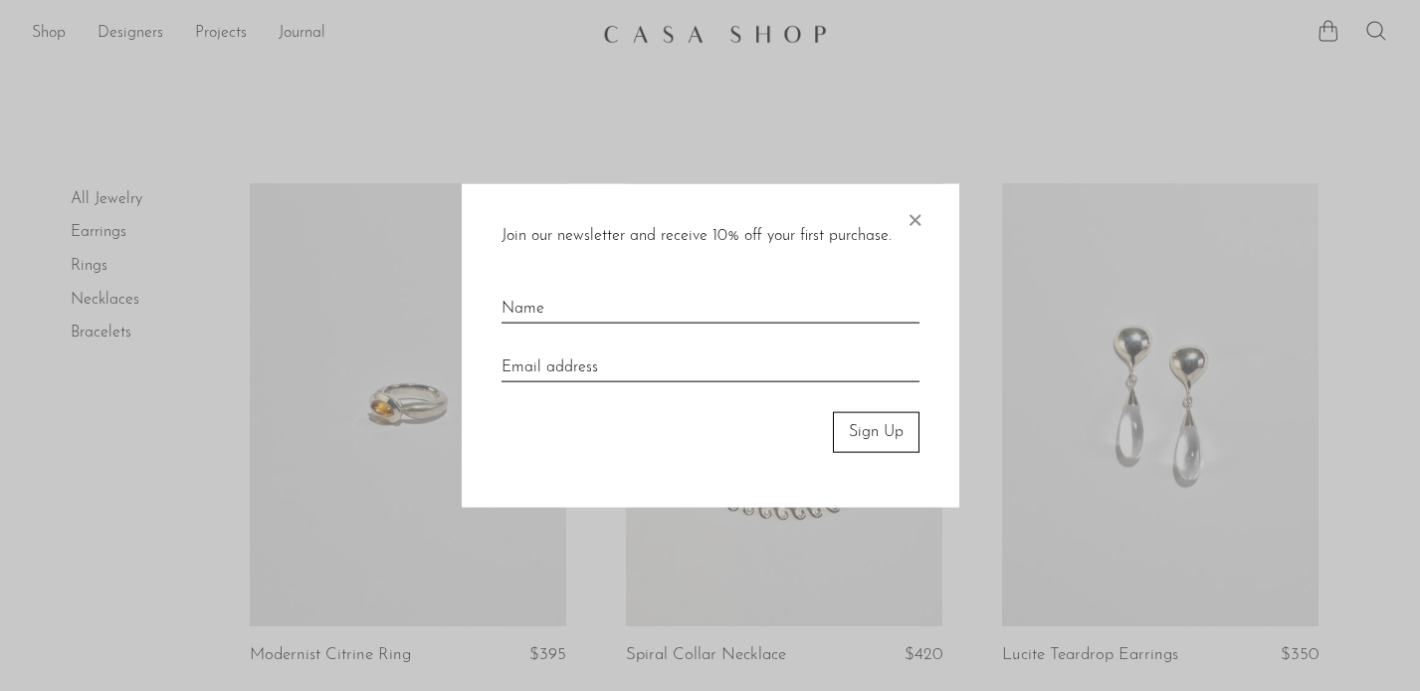
click at [920, 218] on span "×" at bounding box center [915, 216] width 20 height 64
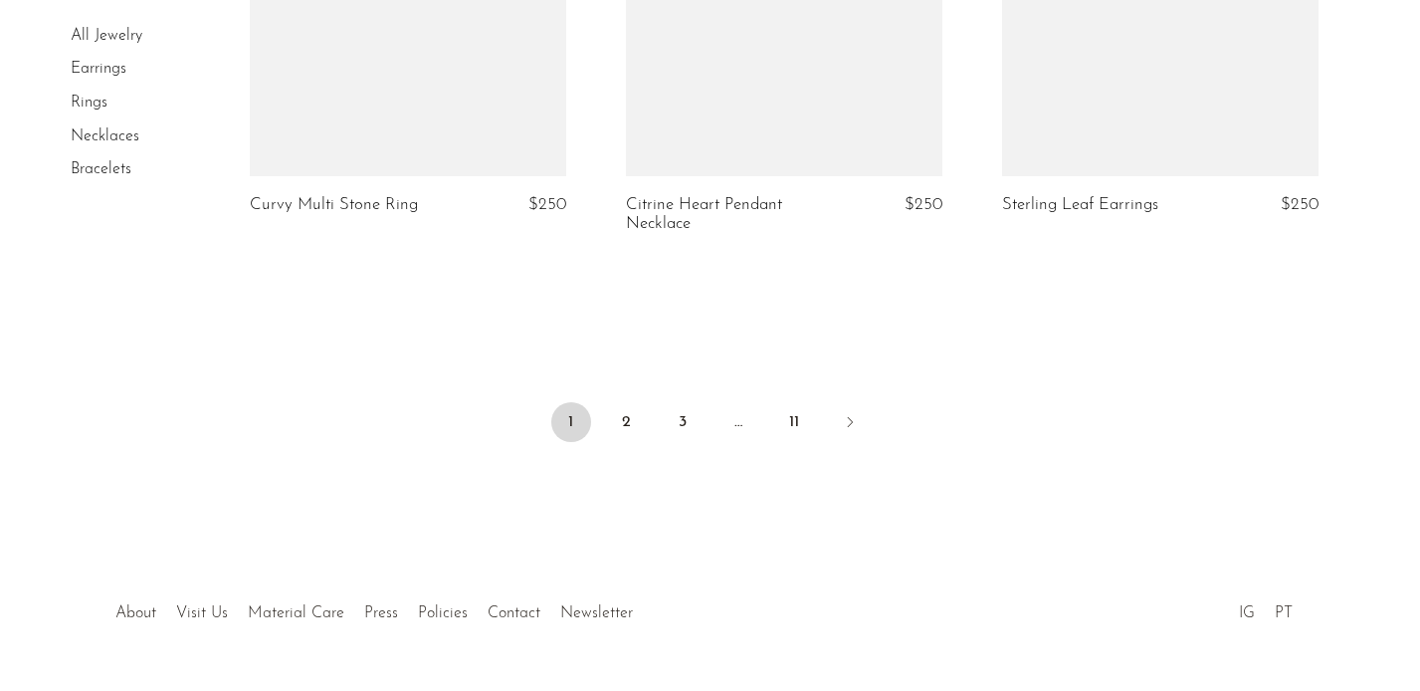
scroll to position [6456, 0]
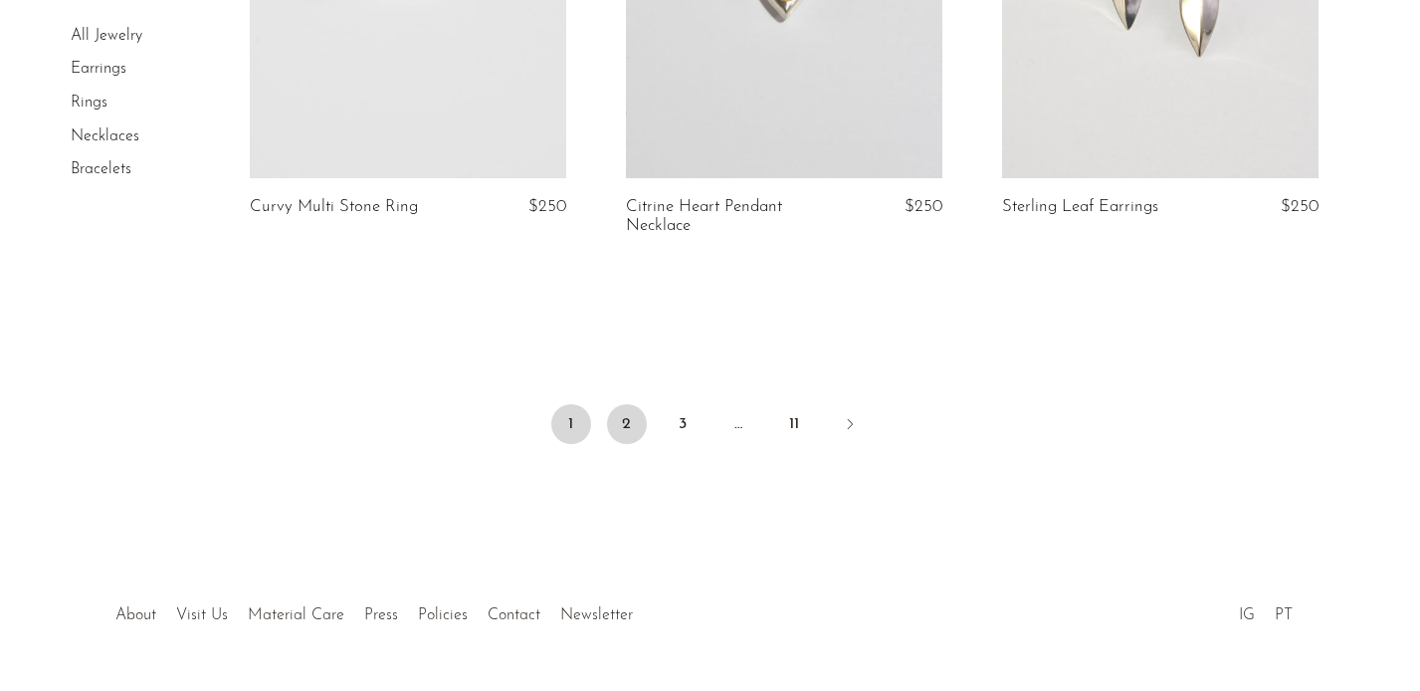
click at [631, 404] on link "2" at bounding box center [627, 424] width 40 height 40
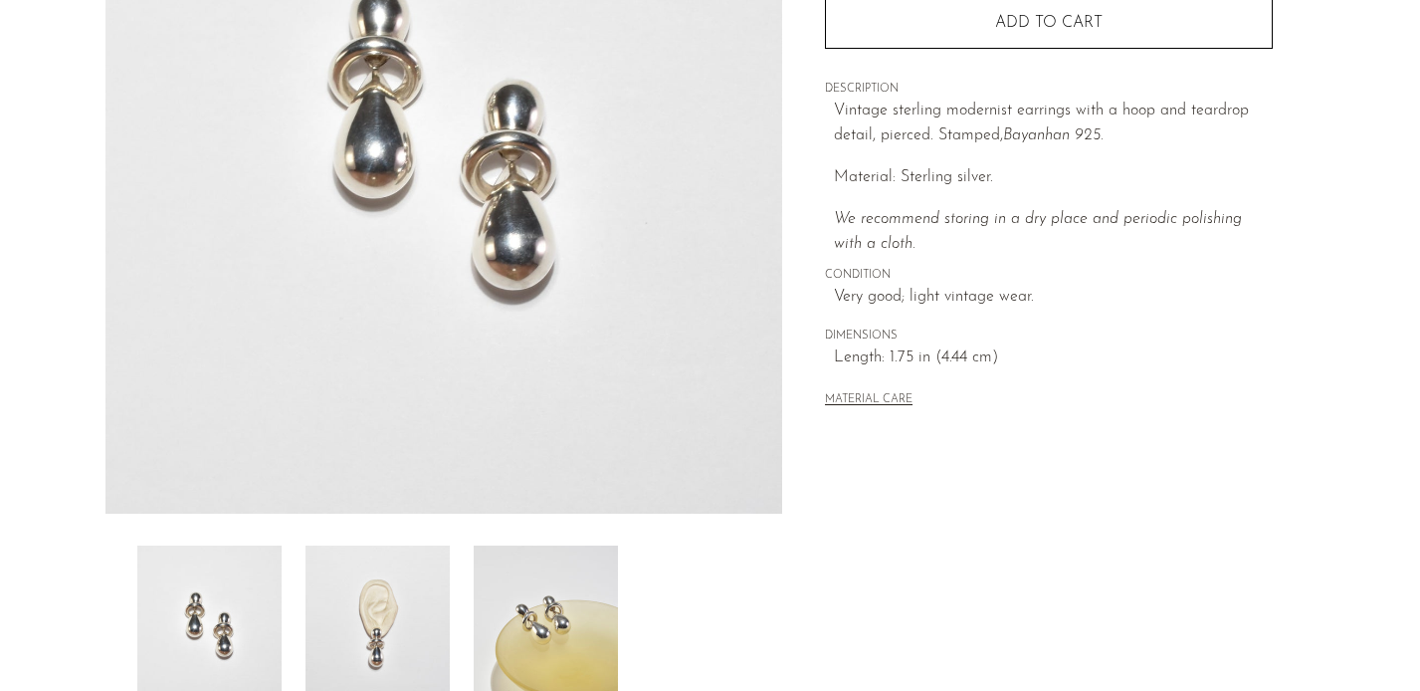
scroll to position [409, 0]
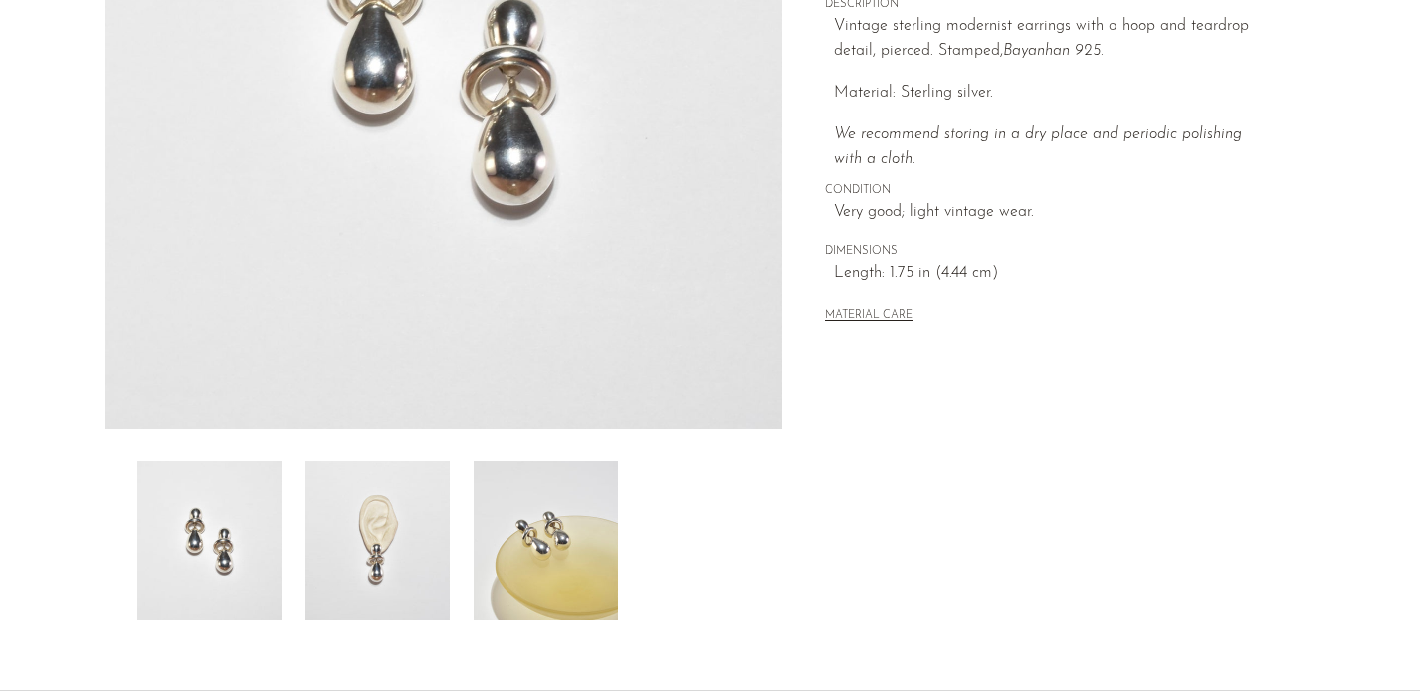
click at [421, 542] on img at bounding box center [378, 540] width 144 height 159
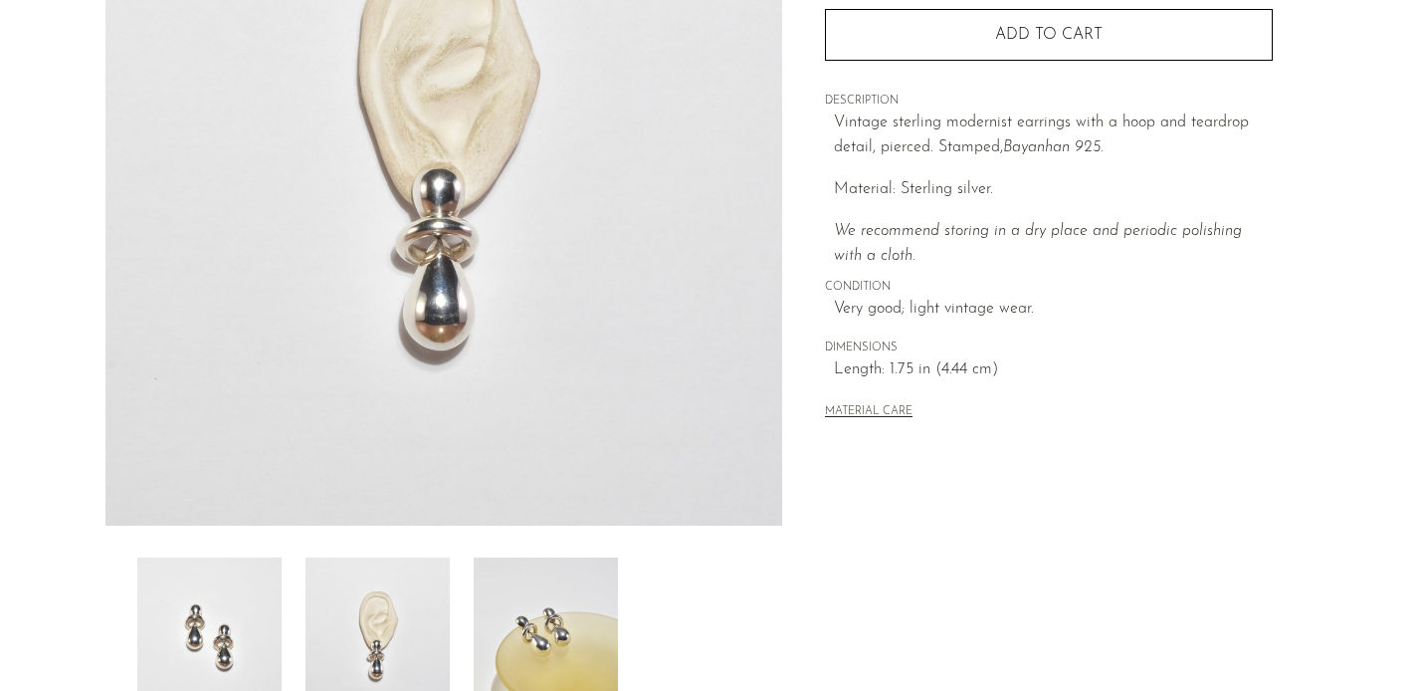
scroll to position [306, 0]
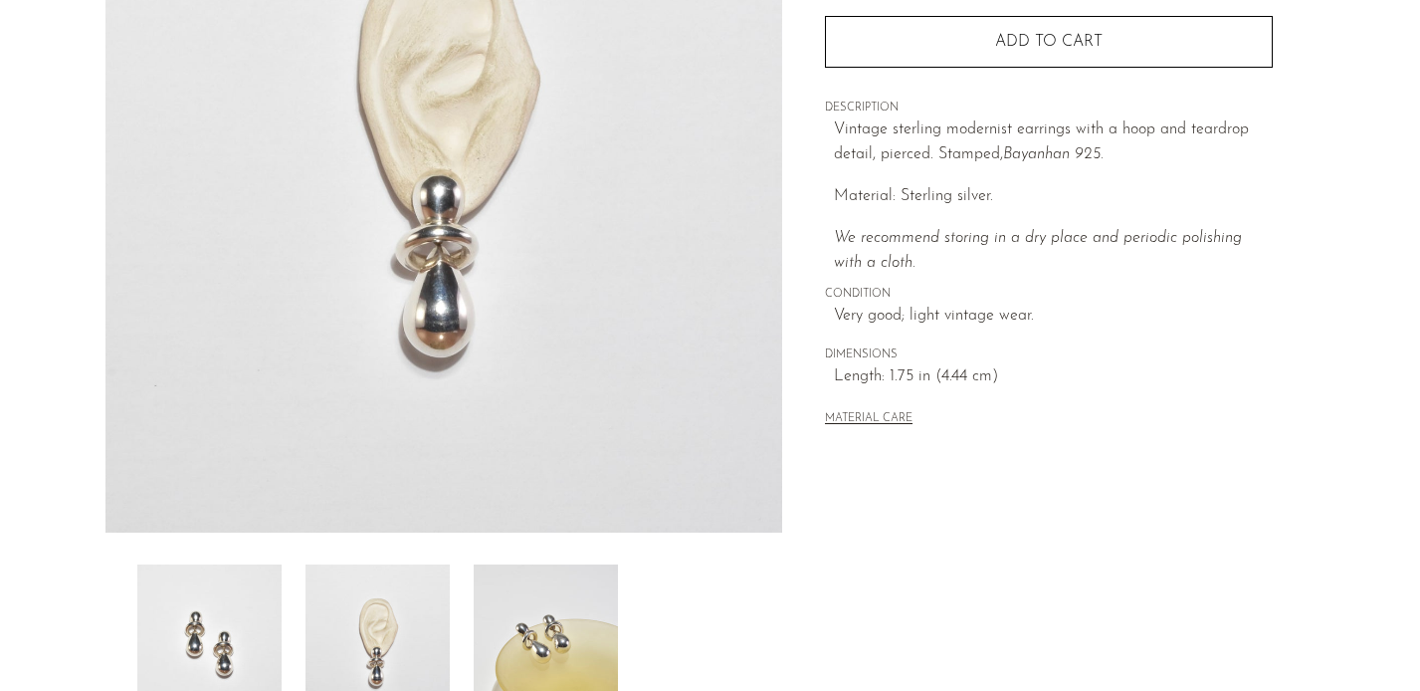
click at [531, 567] on img at bounding box center [546, 643] width 144 height 159
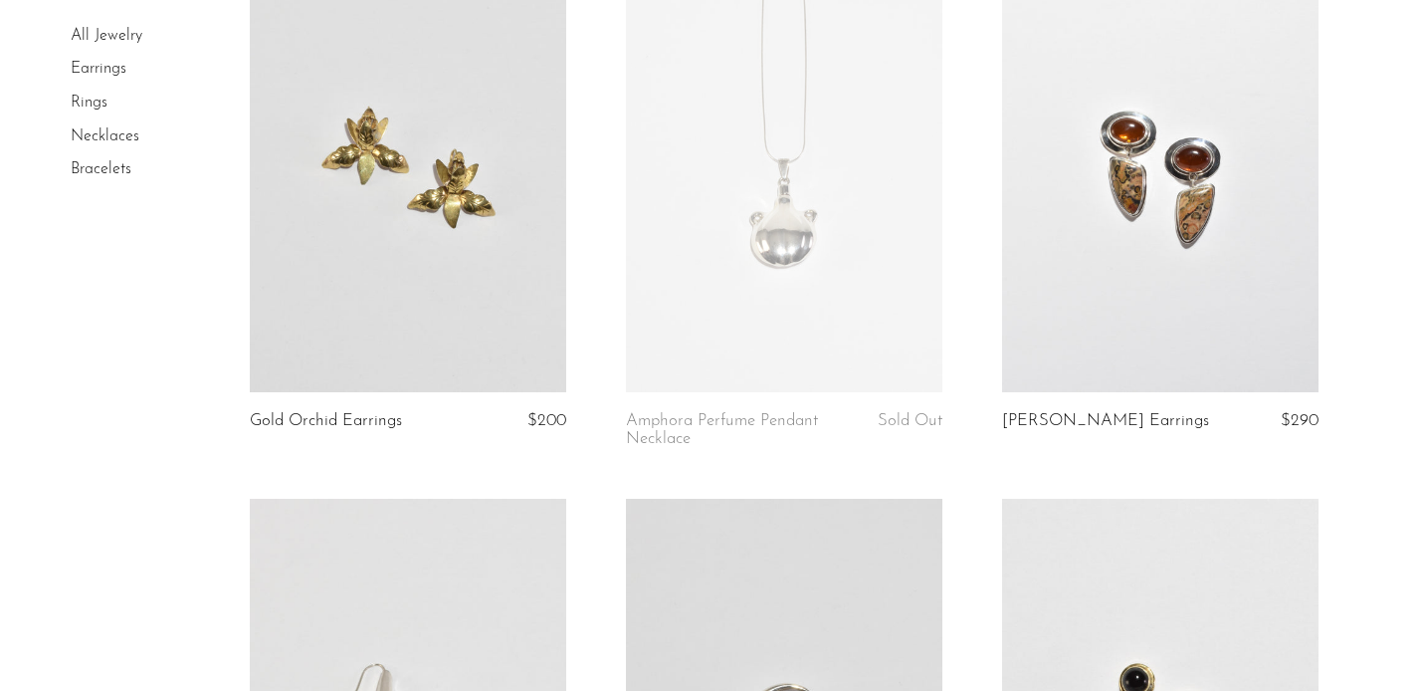
scroll to position [3522, 0]
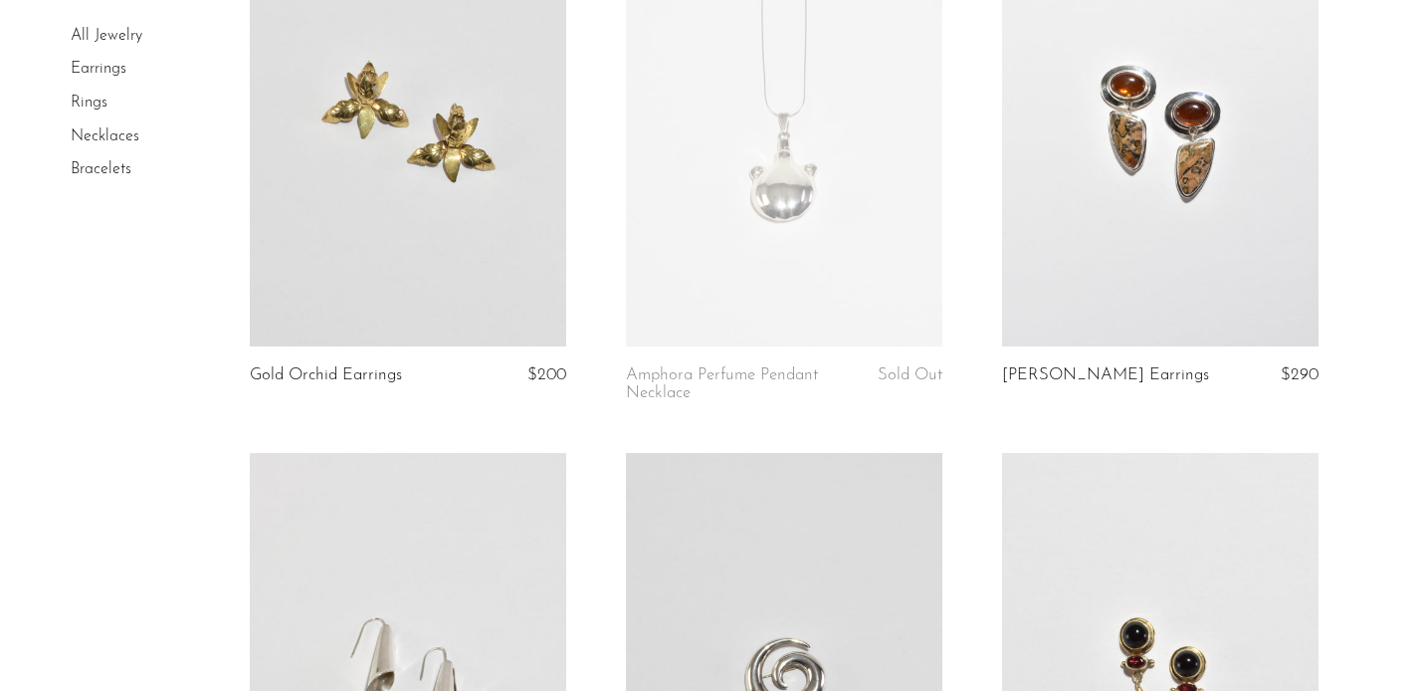
drag, startPoint x: 852, startPoint y: 150, endPoint x: 793, endPoint y: 82, distance: 90.3
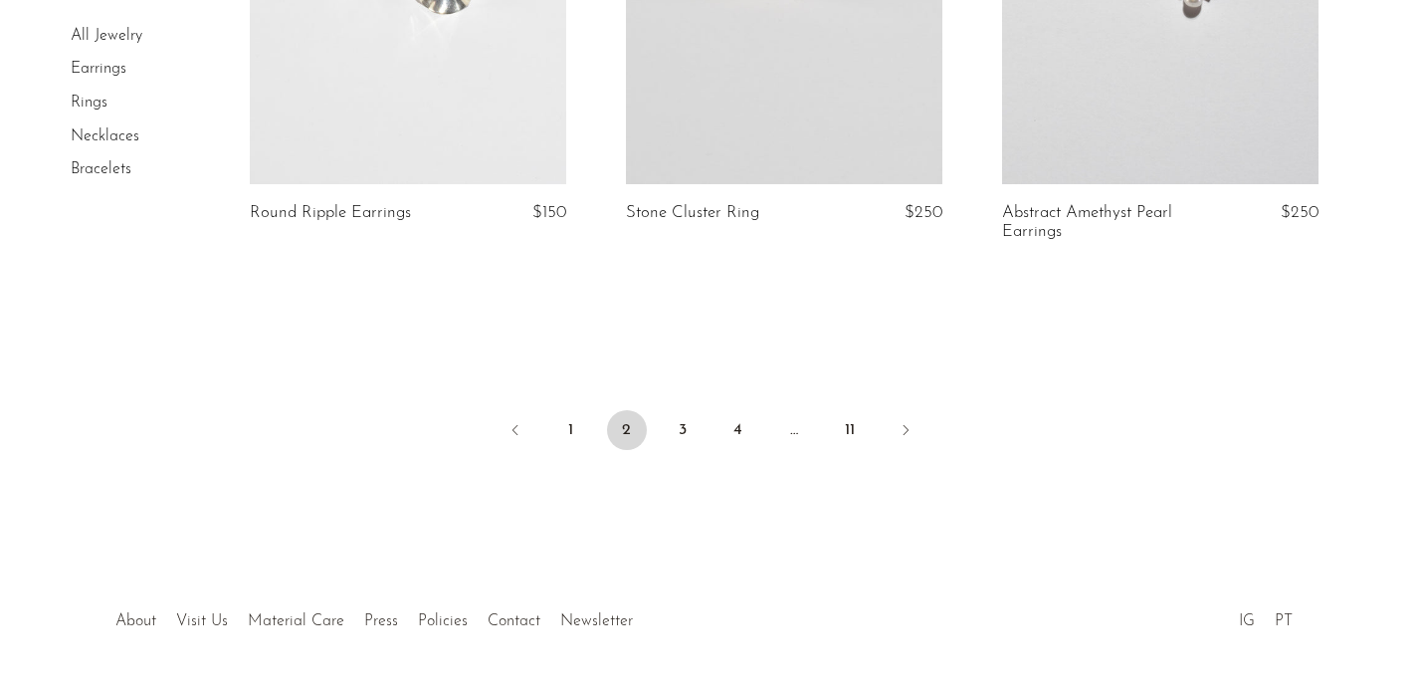
scroll to position [6451, 0]
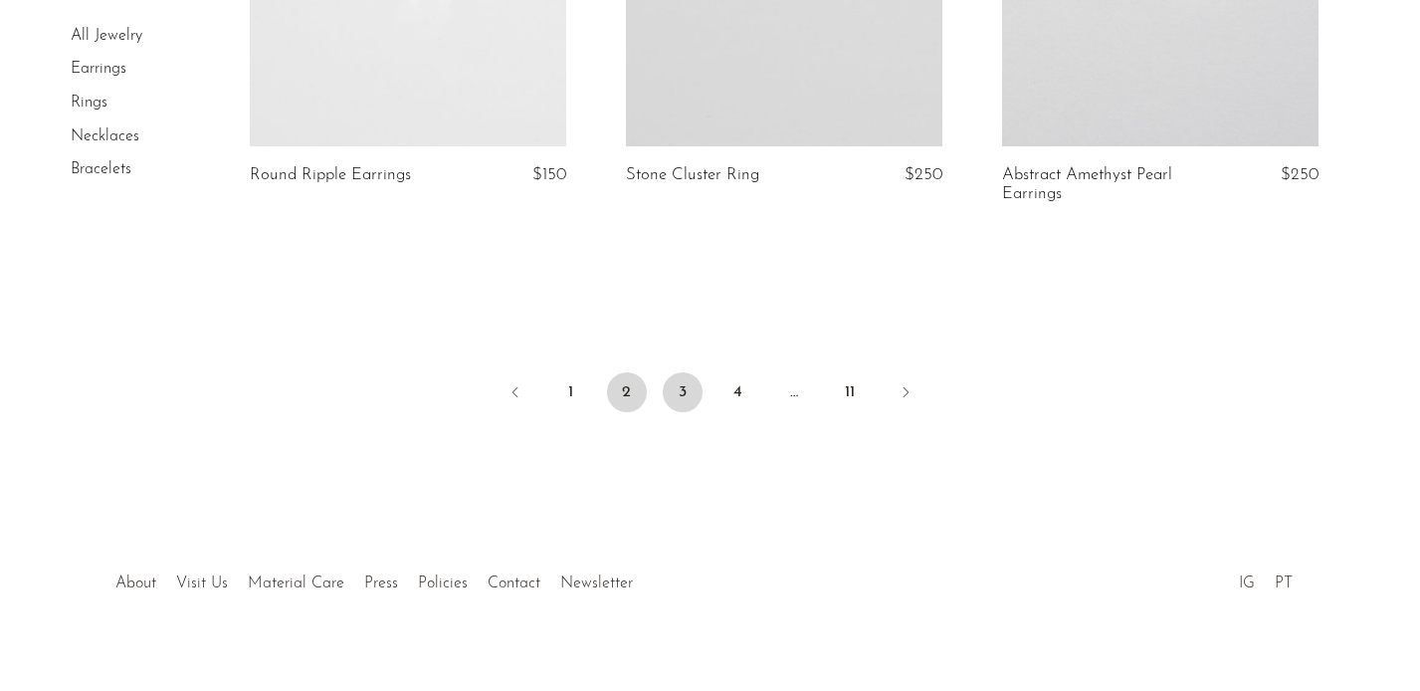
click at [681, 372] on link "3" at bounding box center [683, 392] width 40 height 40
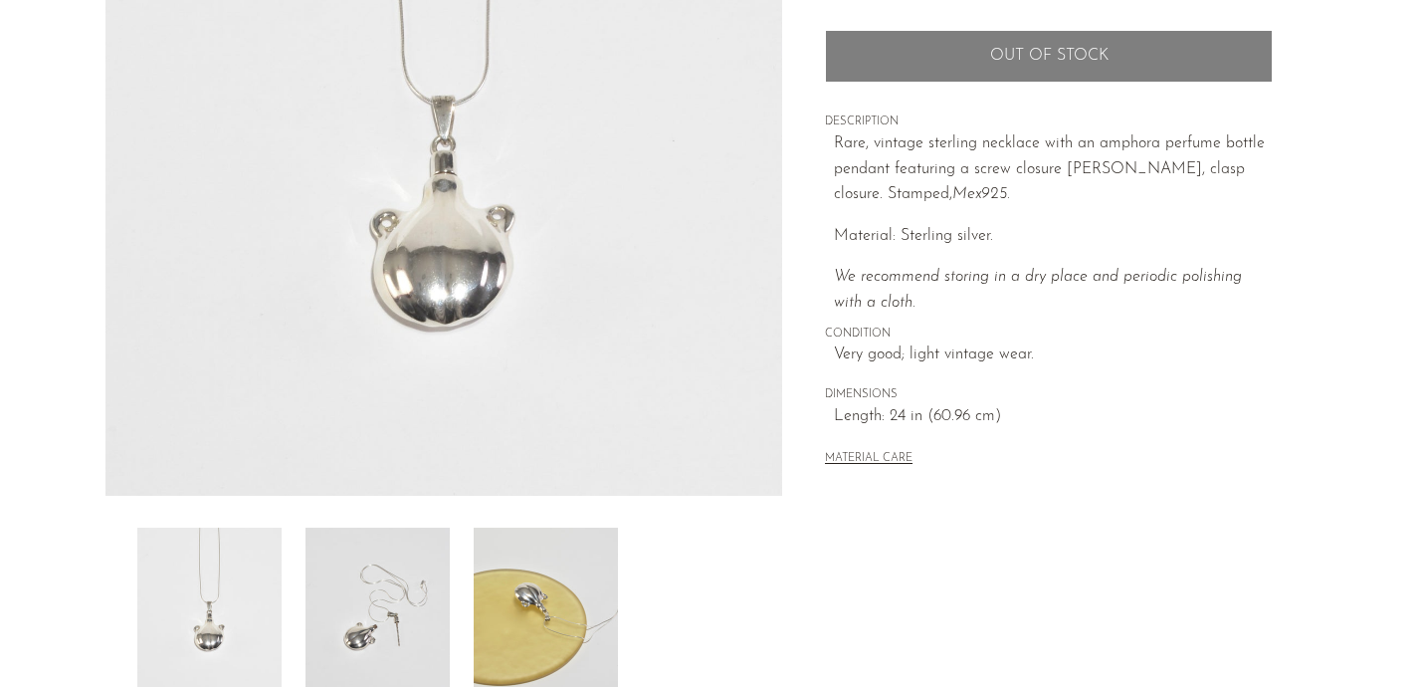
scroll to position [352, 0]
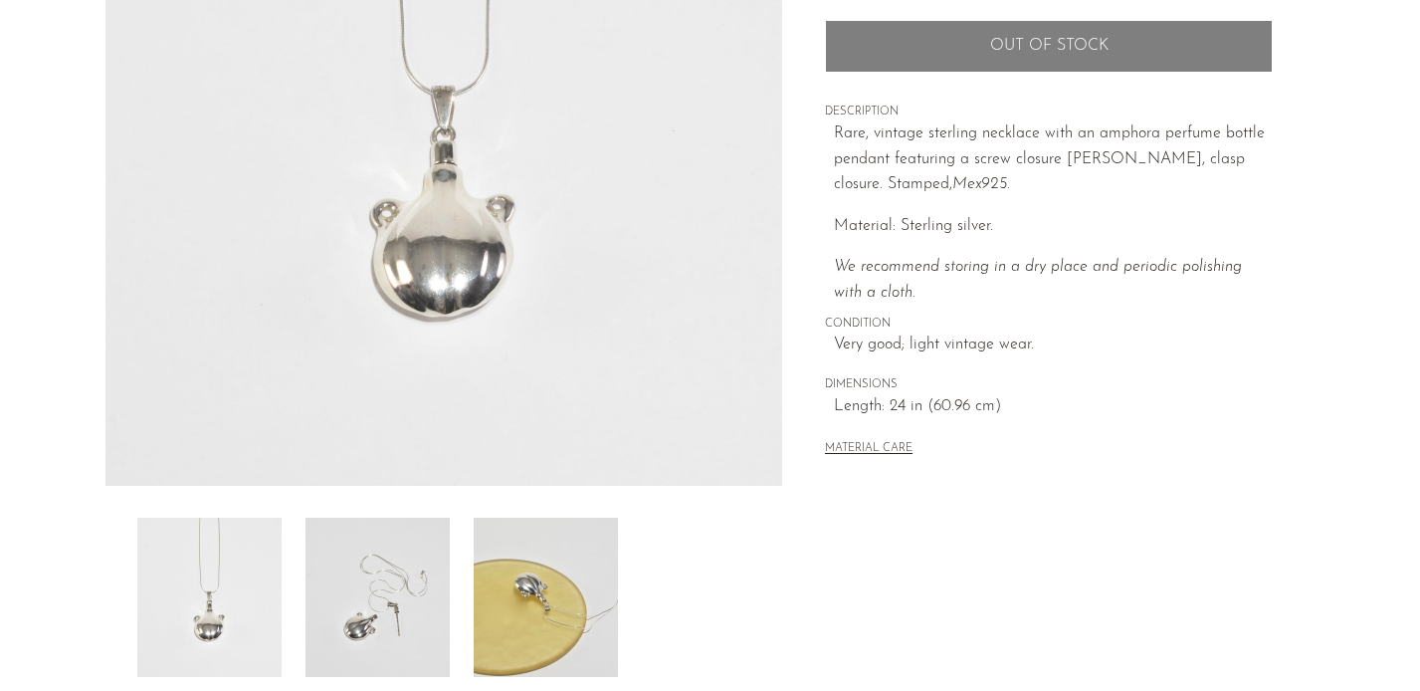
click at [533, 598] on img at bounding box center [546, 596] width 144 height 159
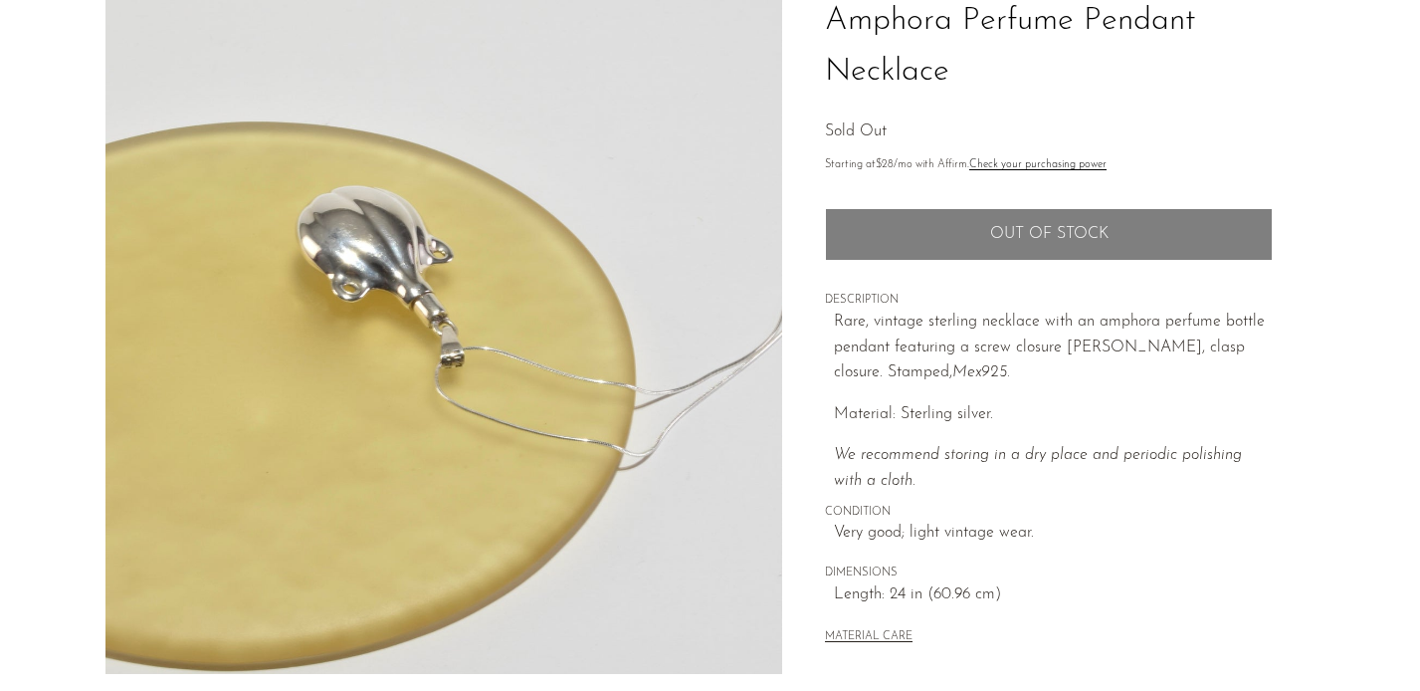
scroll to position [155, 0]
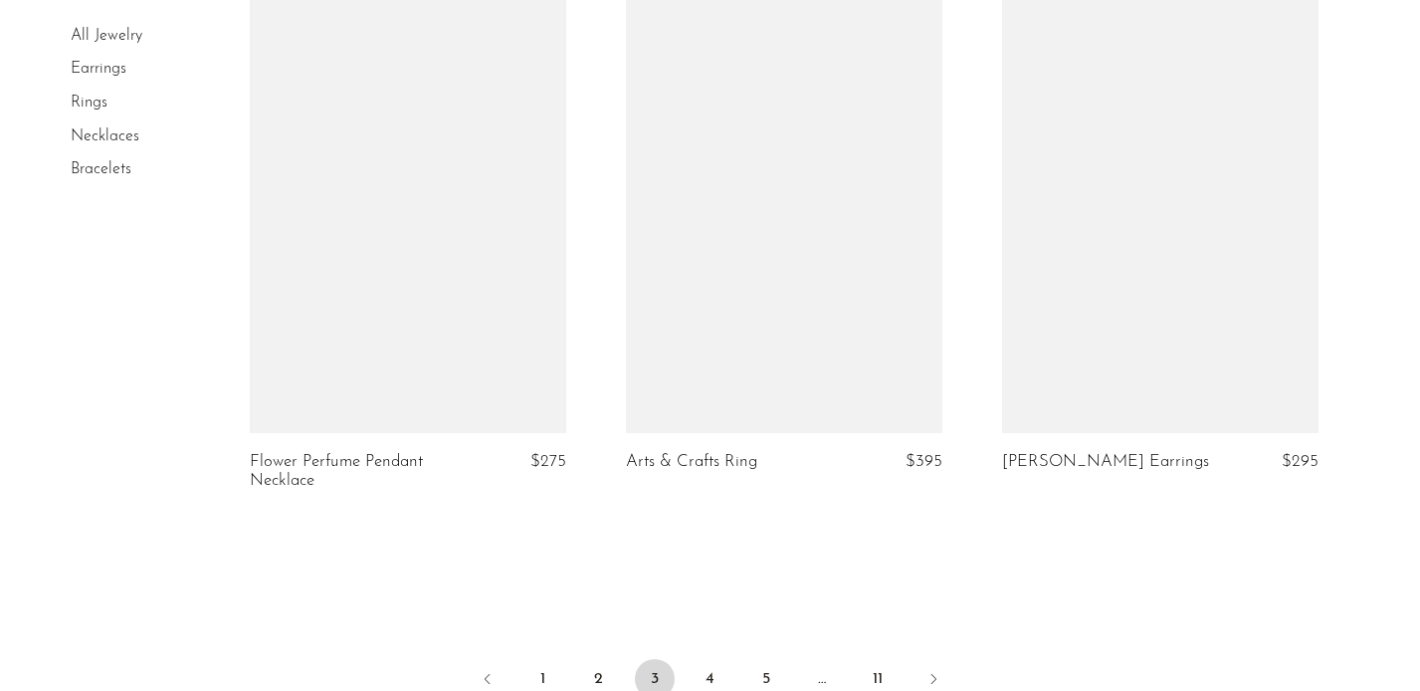
scroll to position [6192, 0]
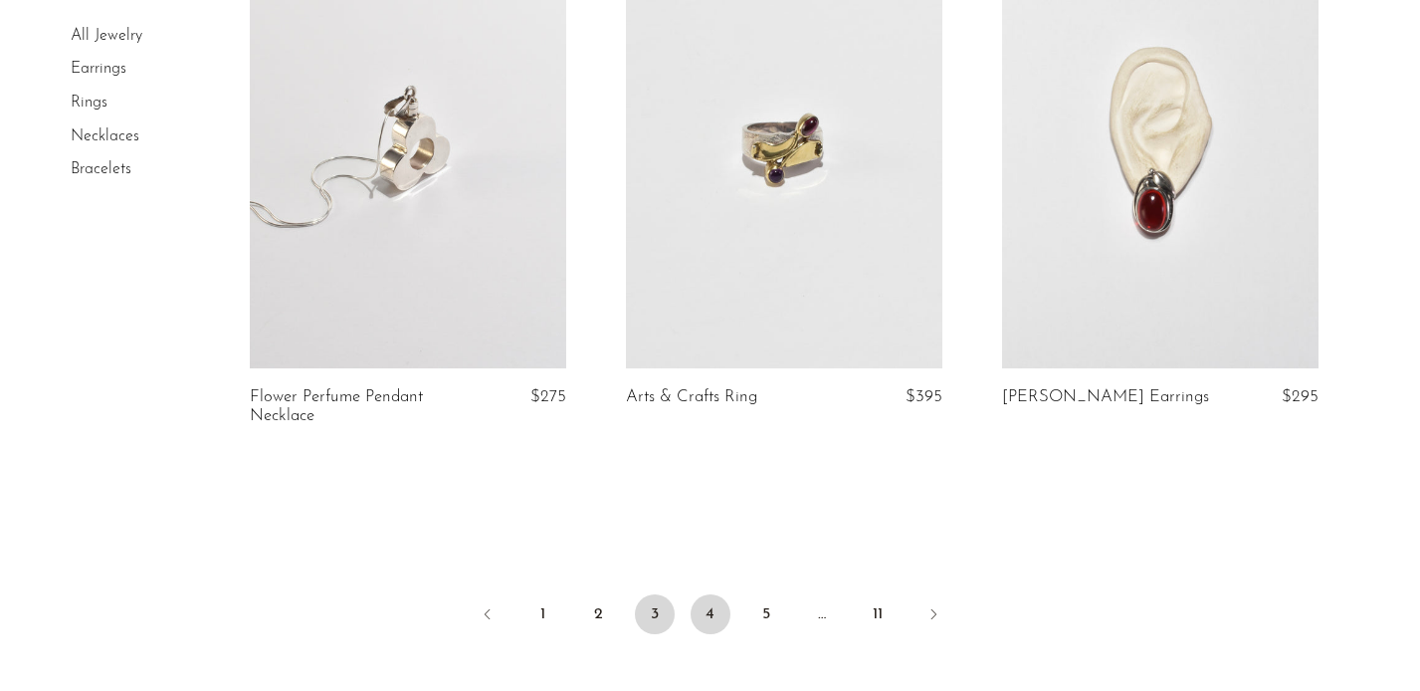
click at [719, 616] on link "4" at bounding box center [711, 614] width 40 height 40
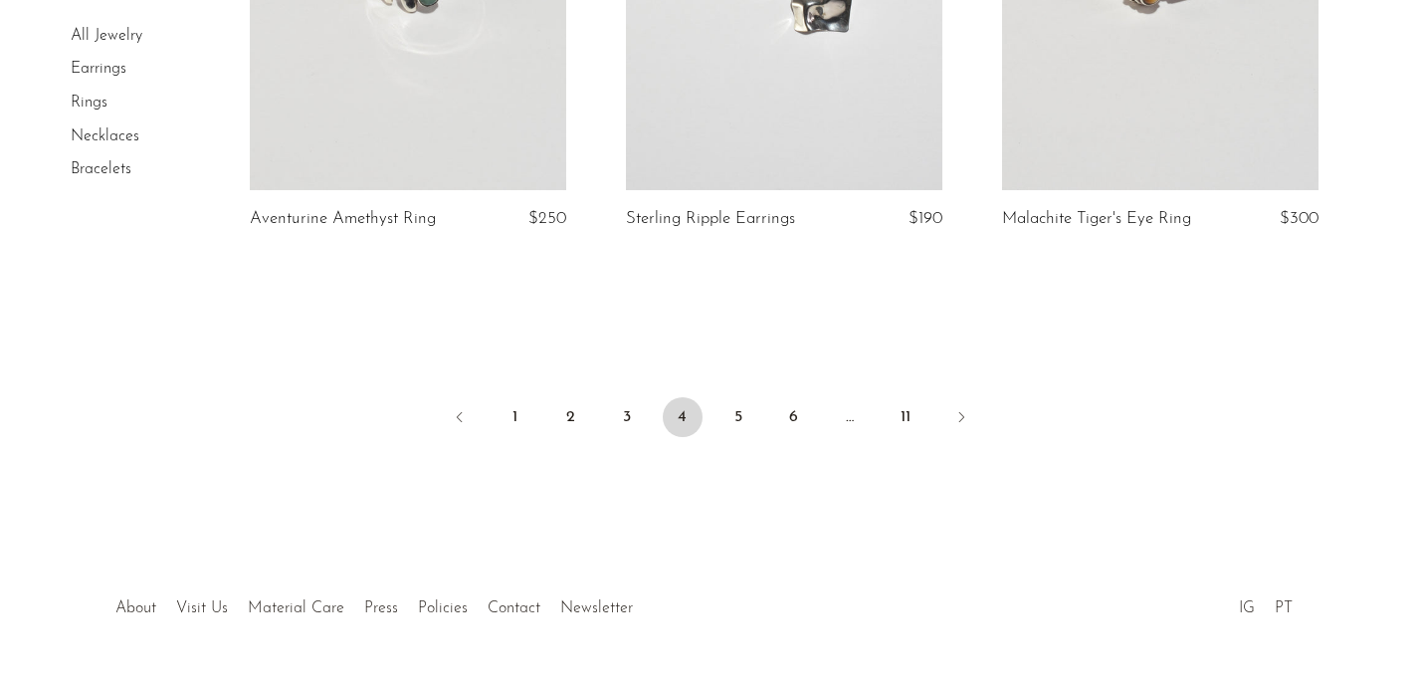
scroll to position [6349, 0]
click at [745, 422] on link "5" at bounding box center [739, 420] width 40 height 40
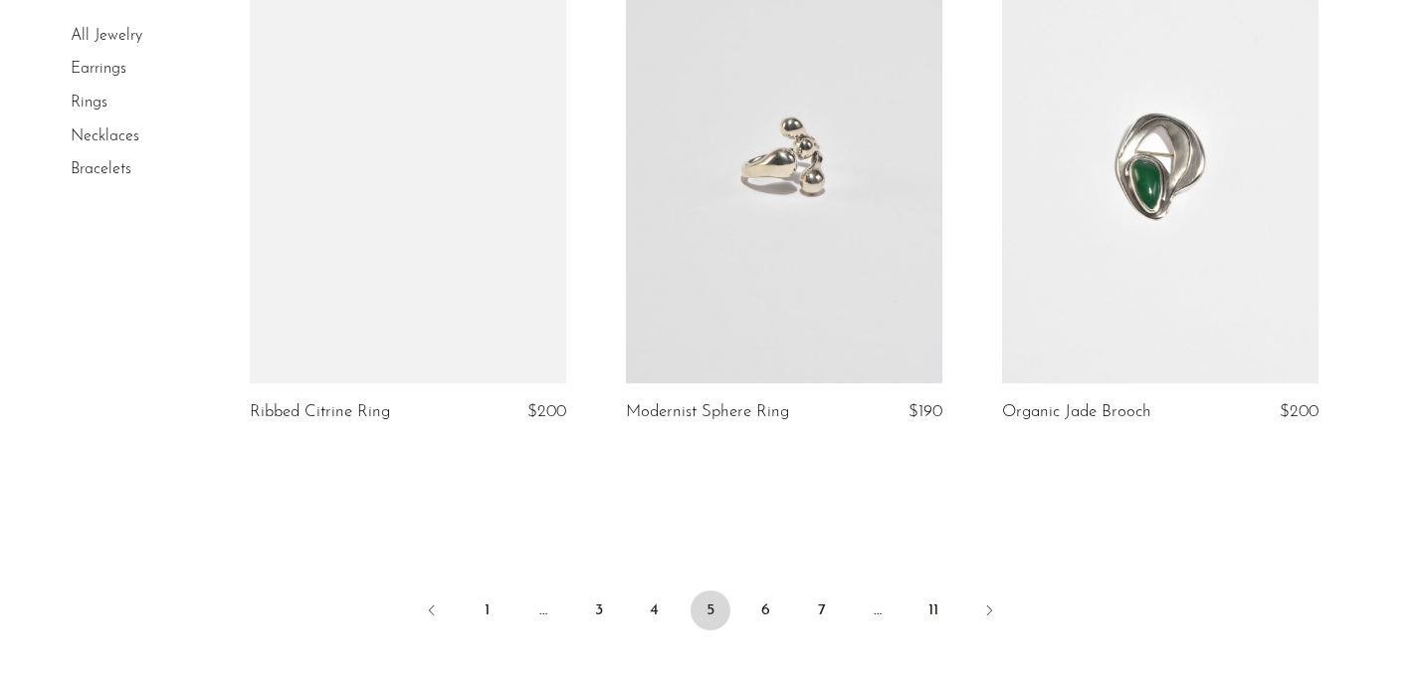
scroll to position [6146, 0]
